Goal: Register for event/course

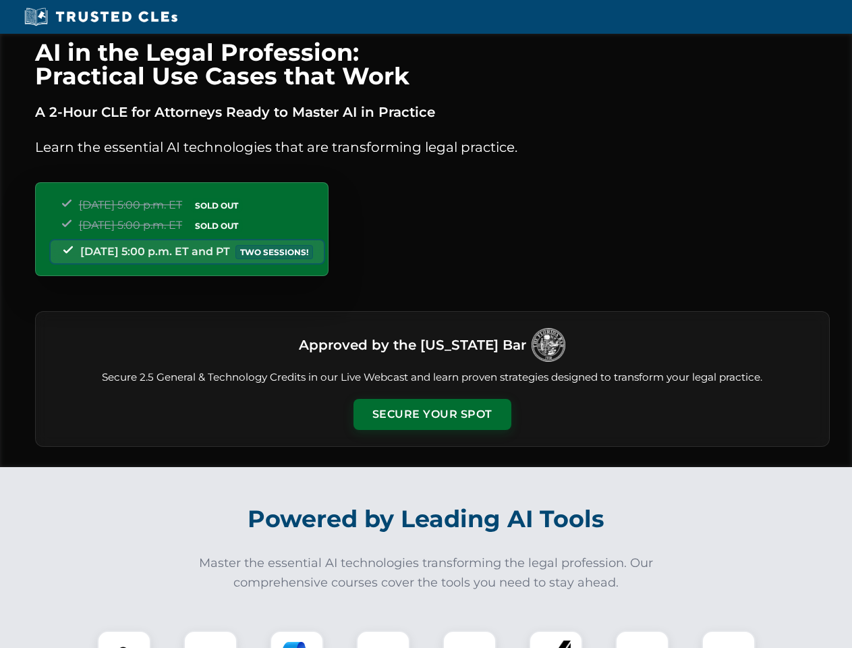
click at [432, 414] on button "Secure Your Spot" at bounding box center [433, 414] width 158 height 31
click at [124, 639] on img at bounding box center [124, 657] width 39 height 39
click at [211, 639] on div at bounding box center [211, 657] width 54 height 54
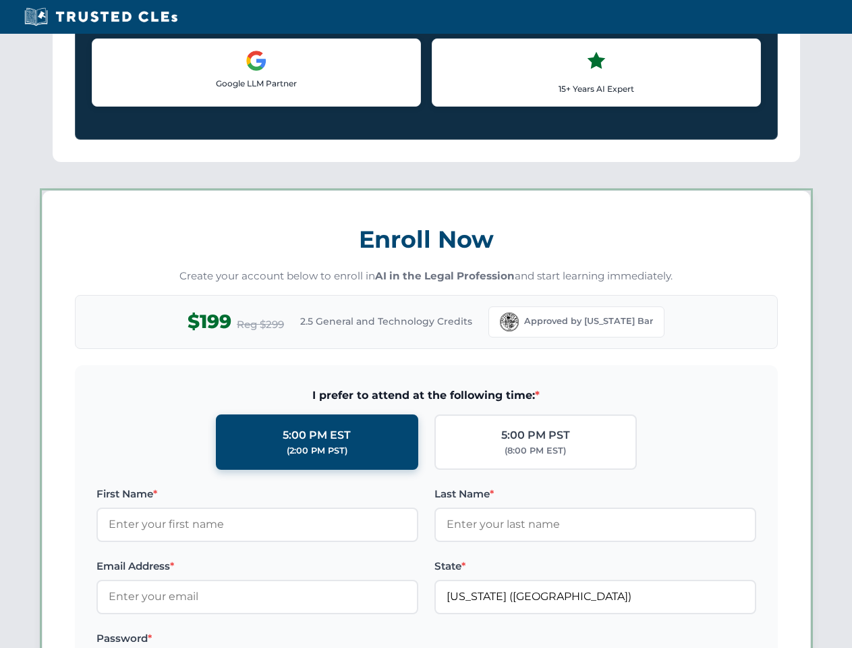
click at [383, 639] on label "Password *" at bounding box center [258, 638] width 322 height 16
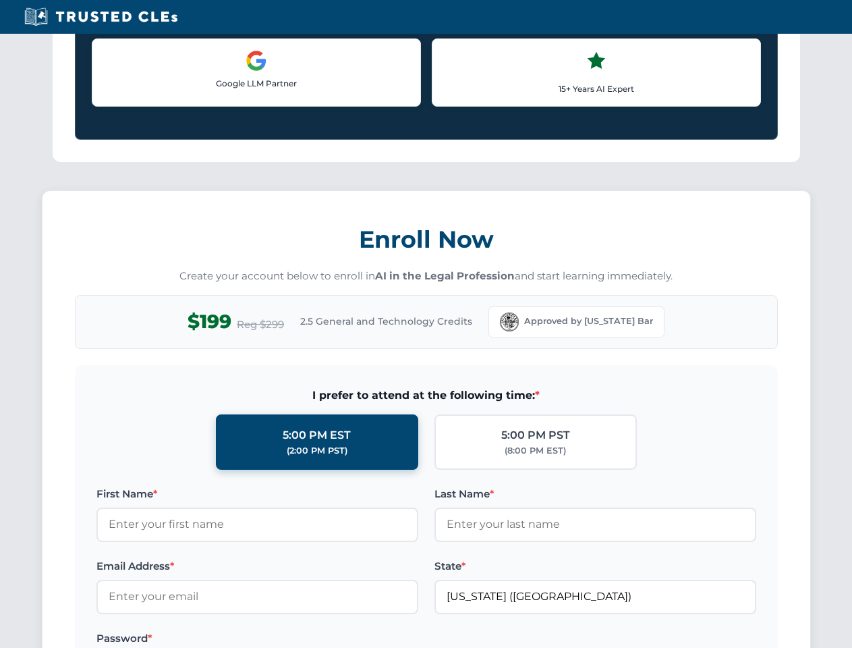
scroll to position [1325, 0]
